Goal: Information Seeking & Learning: Learn about a topic

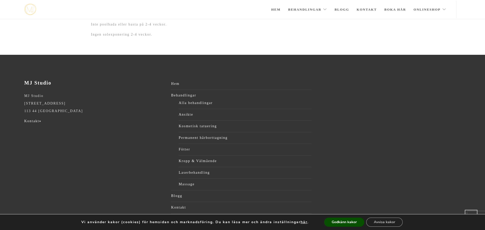
scroll to position [688, 0]
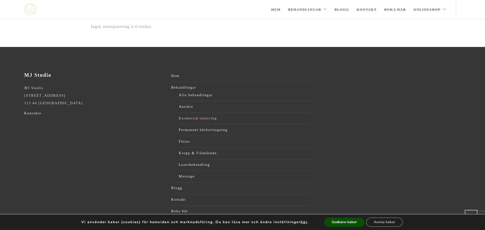
click at [208, 115] on link "Kosmetisk tatuering" at bounding box center [244, 119] width 132 height 8
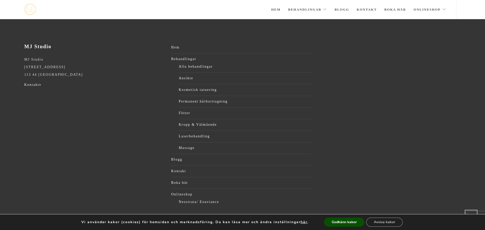
scroll to position [124, 0]
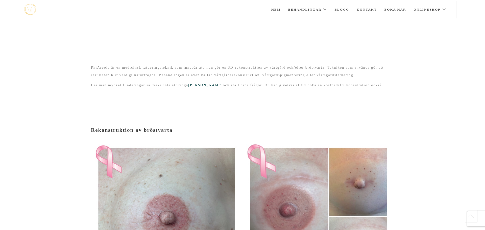
scroll to position [686, 0]
